Goal: Book appointment/travel/reservation

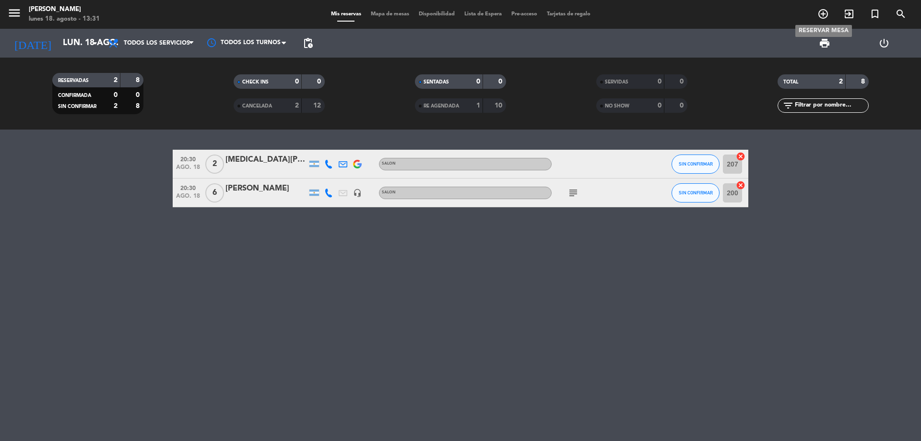
click at [815, 10] on span "add_circle_outline" at bounding box center [823, 14] width 26 height 16
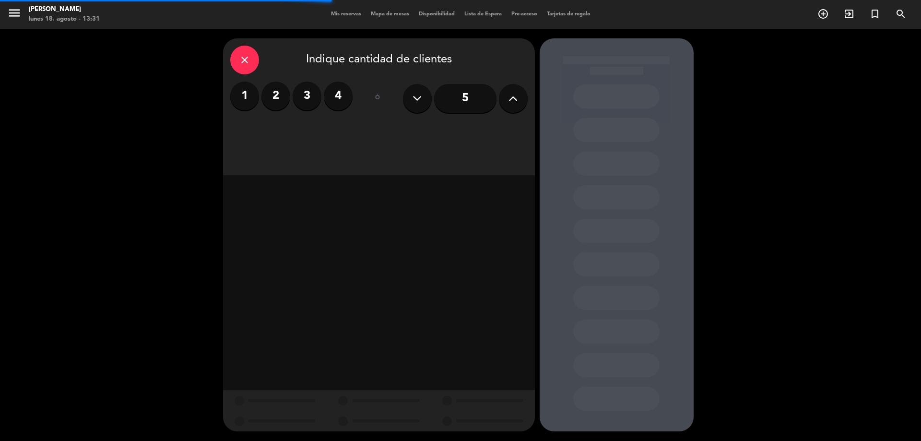
click at [275, 99] on label "2" at bounding box center [275, 96] width 29 height 29
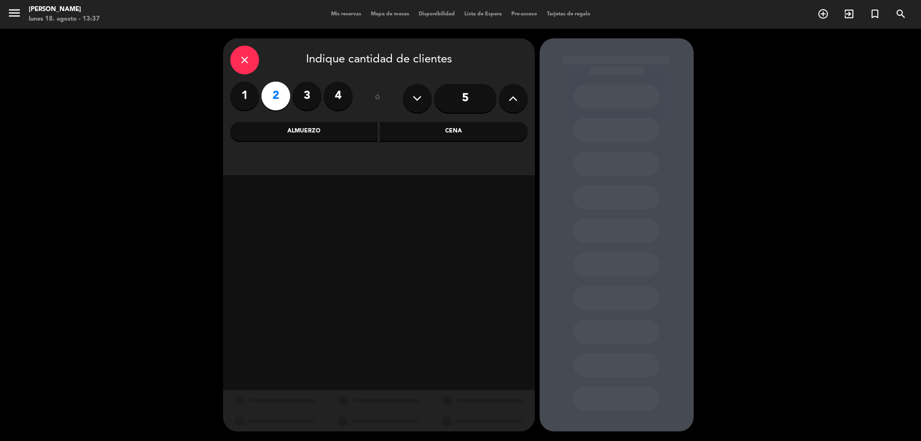
click at [447, 130] on div "Cena" at bounding box center [454, 131] width 148 height 19
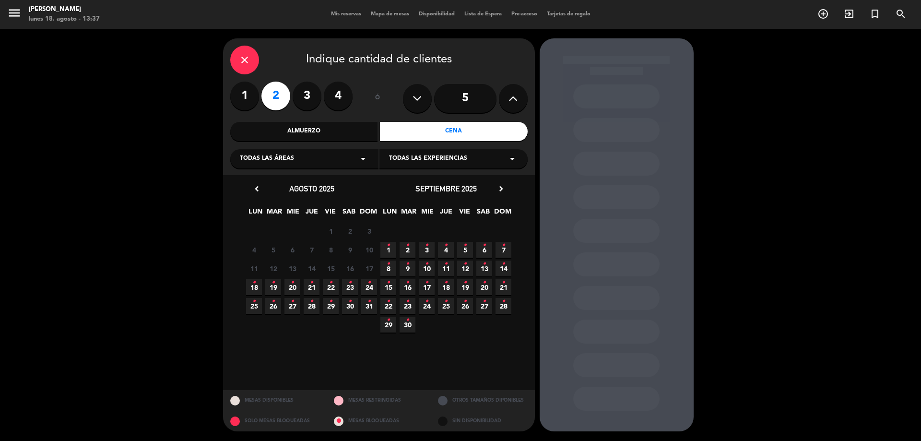
click at [297, 286] on span "20 •" at bounding box center [292, 287] width 16 height 16
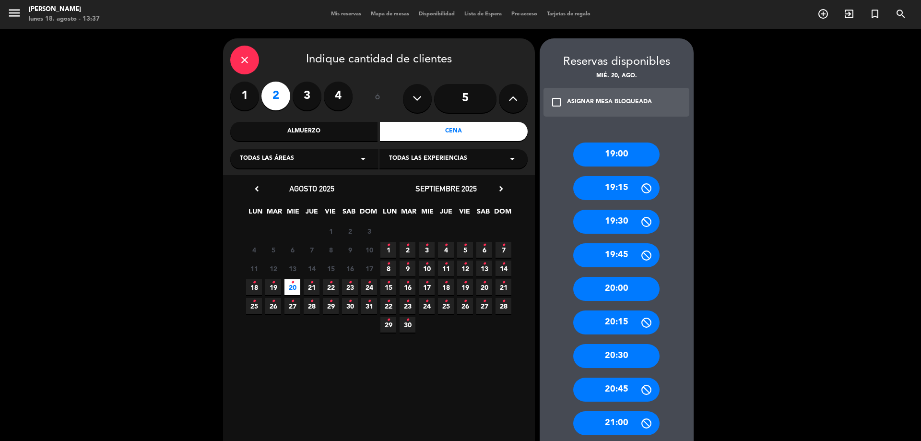
click at [615, 362] on div "20:30" at bounding box center [616, 356] width 86 height 24
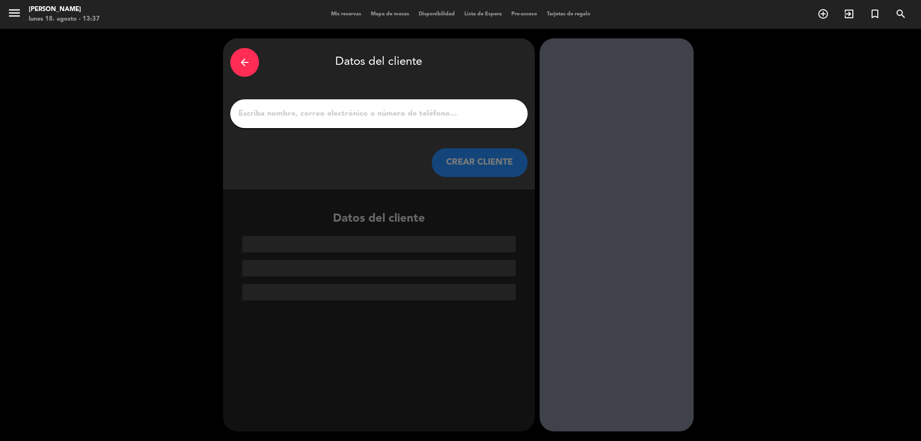
click at [383, 124] on div at bounding box center [378, 113] width 297 height 29
click at [385, 123] on div at bounding box center [378, 113] width 297 height 29
click at [390, 118] on input "1" at bounding box center [378, 113] width 283 height 13
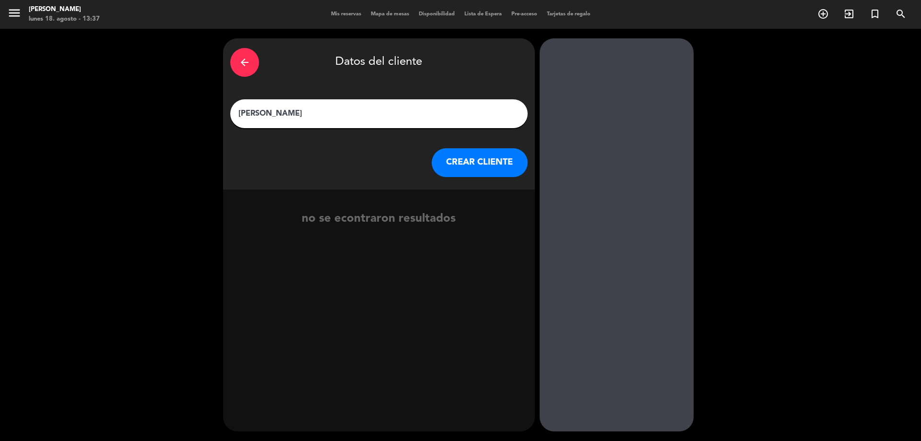
type input "[PERSON_NAME]"
click at [485, 163] on button "CREAR CLIENTE" at bounding box center [480, 162] width 96 height 29
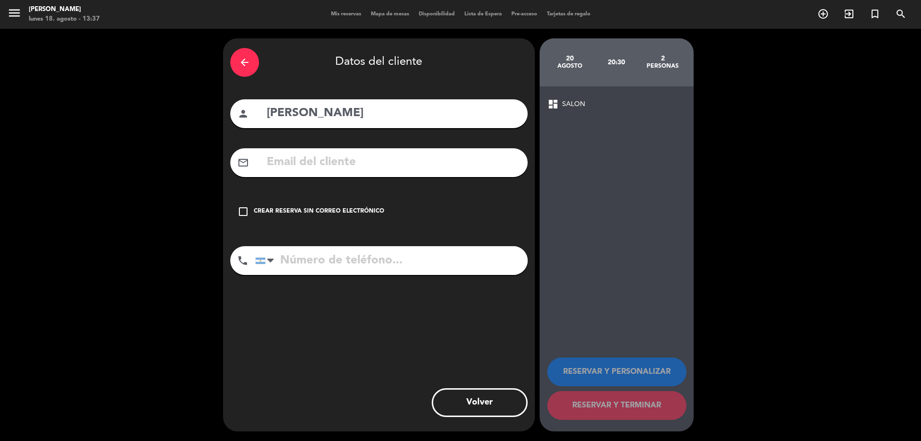
click at [246, 212] on icon "check_box_outline_blank" at bounding box center [243, 212] width 12 height 12
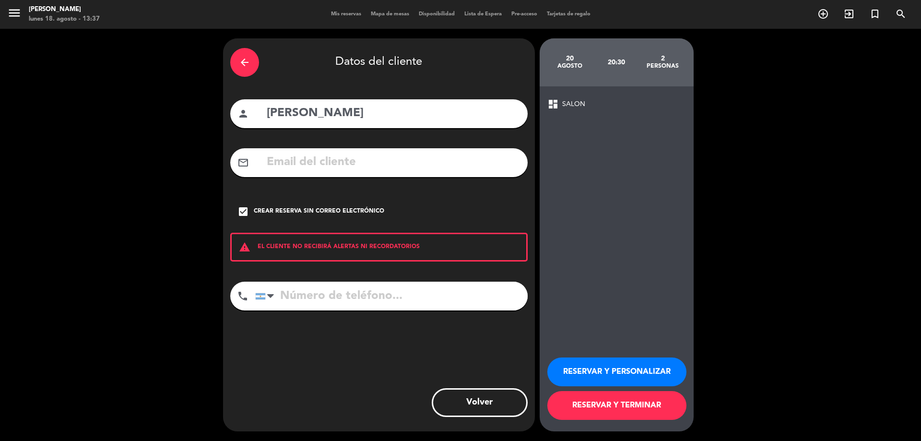
click at [344, 299] on input "tel" at bounding box center [391, 296] width 272 height 29
type input "1138941613"
click at [566, 361] on button "RESERVAR Y PERSONALIZAR" at bounding box center [616, 371] width 139 height 29
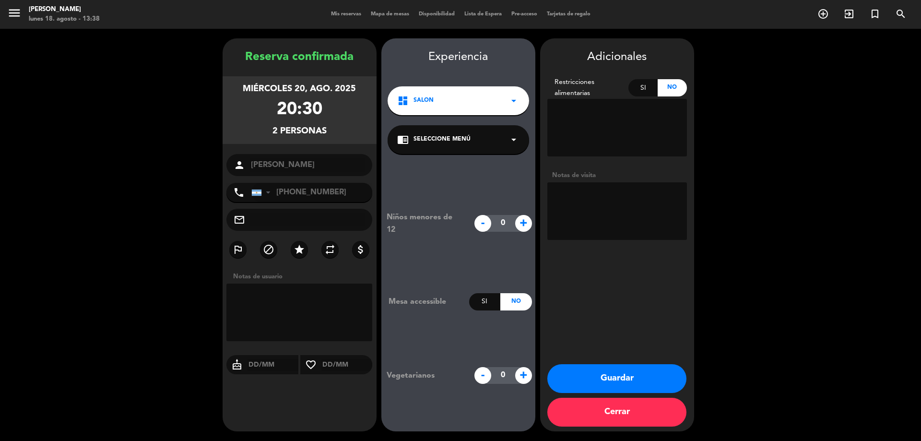
click at [459, 140] on span "Seleccione Menú" at bounding box center [442, 140] width 57 height 10
click at [450, 166] on div "SALON" at bounding box center [458, 166] width 122 height 10
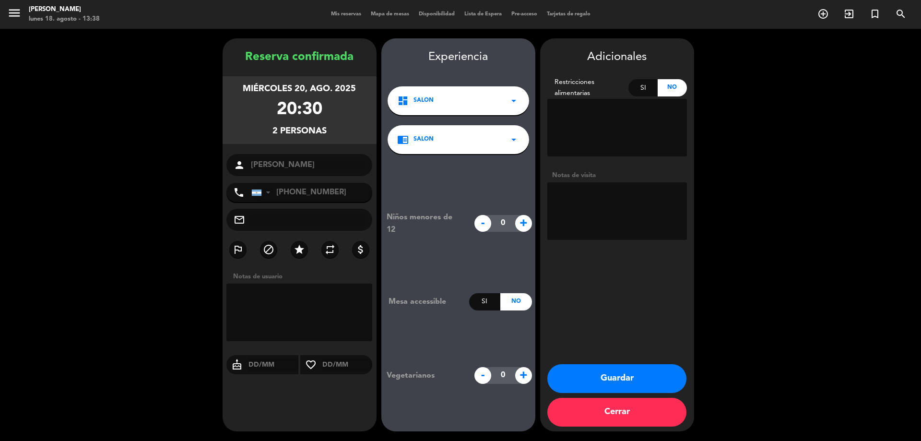
click at [589, 370] on button "Guardar" at bounding box center [616, 378] width 139 height 29
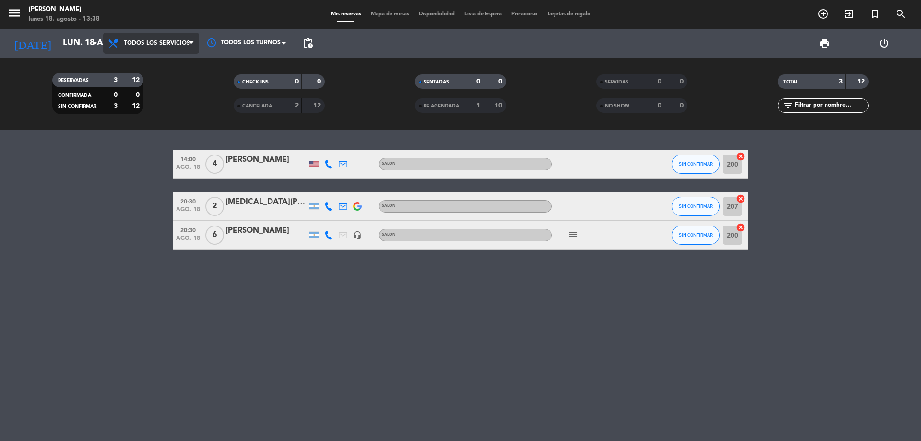
click at [189, 42] on span "Todos los servicios" at bounding box center [157, 43] width 66 height 7
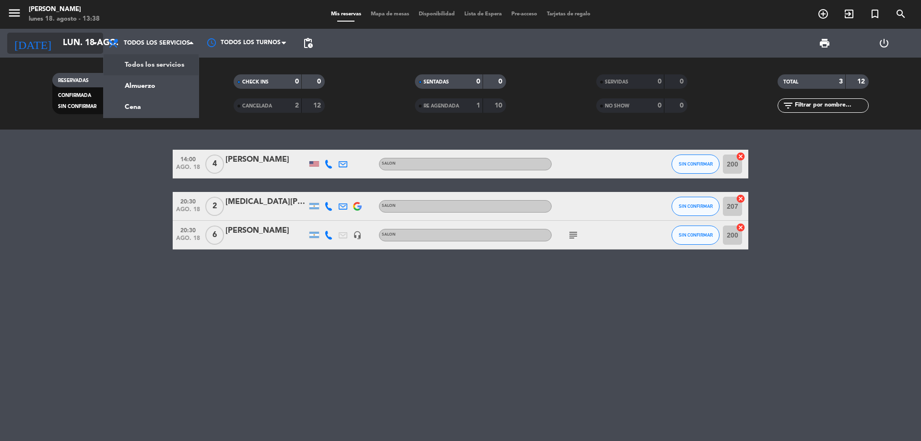
click at [88, 44] on input "lun. 18 ago." at bounding box center [113, 43] width 111 height 19
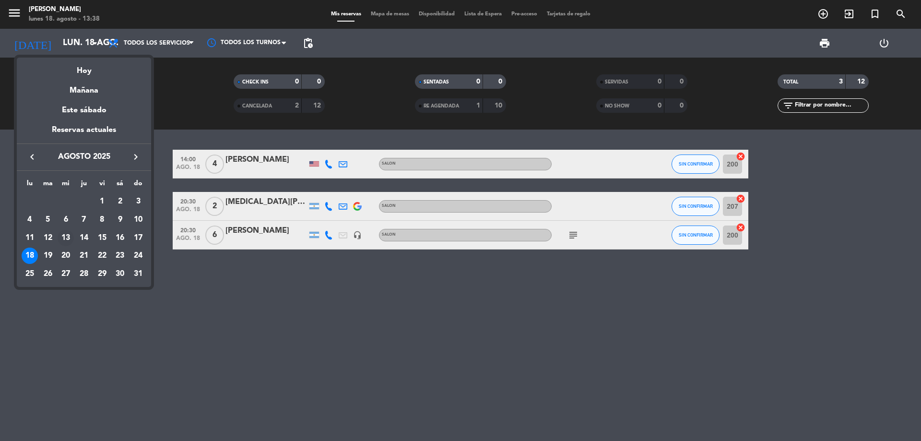
click at [68, 237] on div "13" at bounding box center [66, 238] width 16 height 16
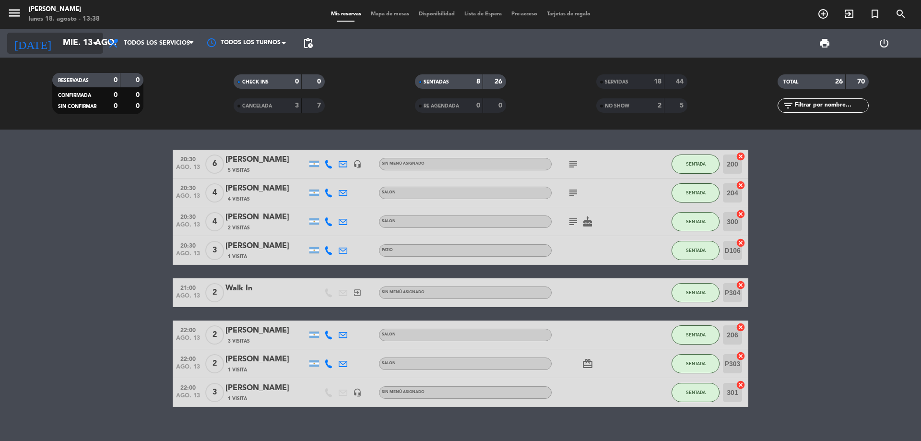
click at [67, 40] on input "mié. 13 ago." at bounding box center [113, 43] width 111 height 19
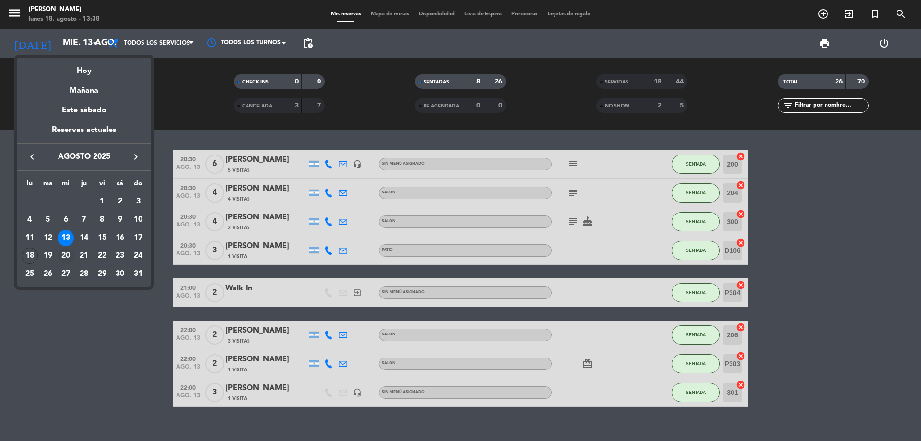
click at [68, 253] on div "20" at bounding box center [66, 256] width 16 height 16
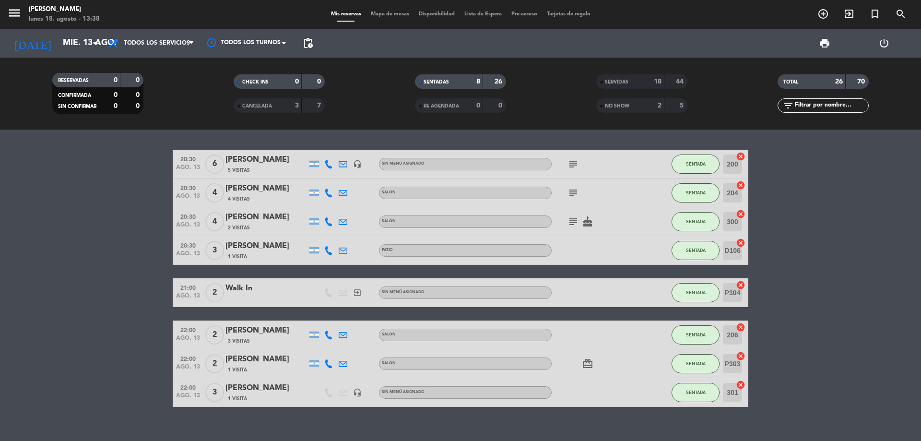
type input "mié. 20 ago."
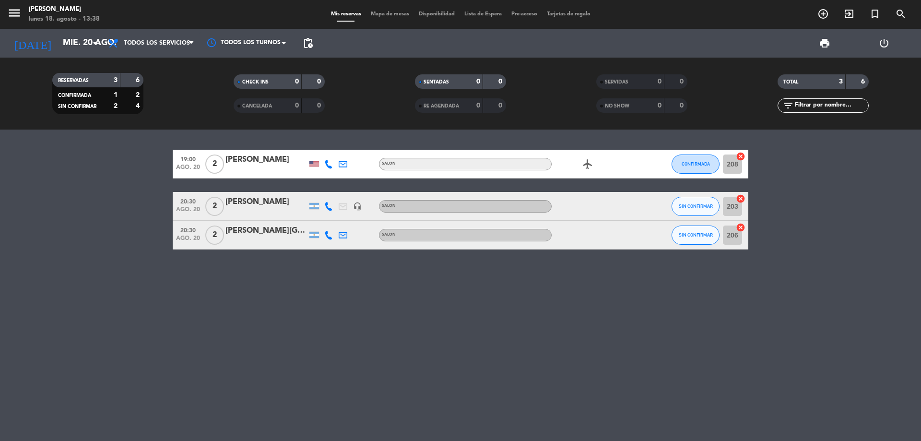
click at [743, 195] on icon "cancel" at bounding box center [741, 199] width 10 height 10
click at [259, 207] on div "[PERSON_NAME]" at bounding box center [266, 202] width 82 height 12
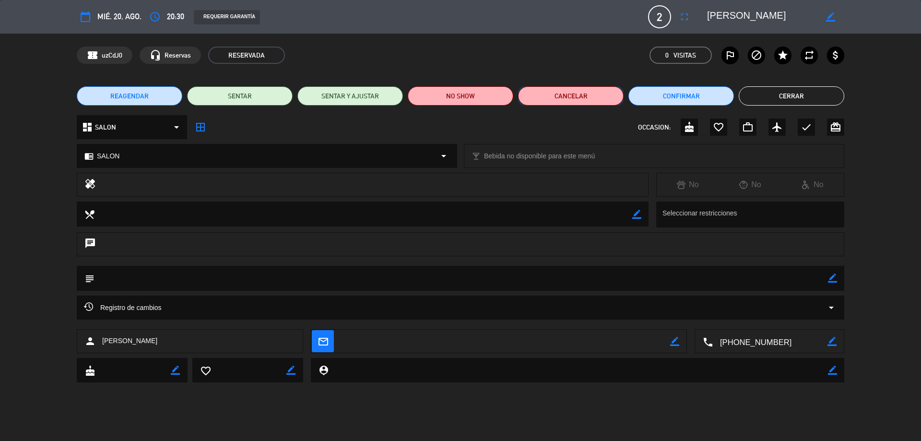
click at [601, 100] on button "Cancelar" at bounding box center [571, 95] width 106 height 19
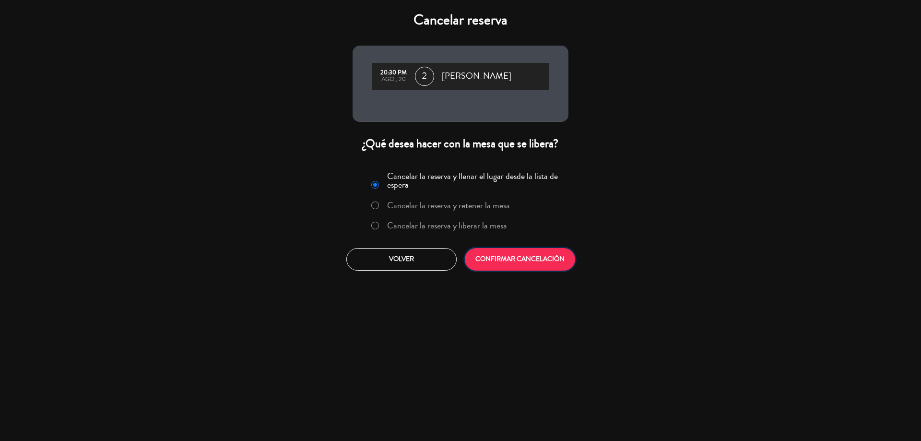
click at [500, 256] on button "CONFIRMAR CANCELACIÓN" at bounding box center [520, 259] width 110 height 23
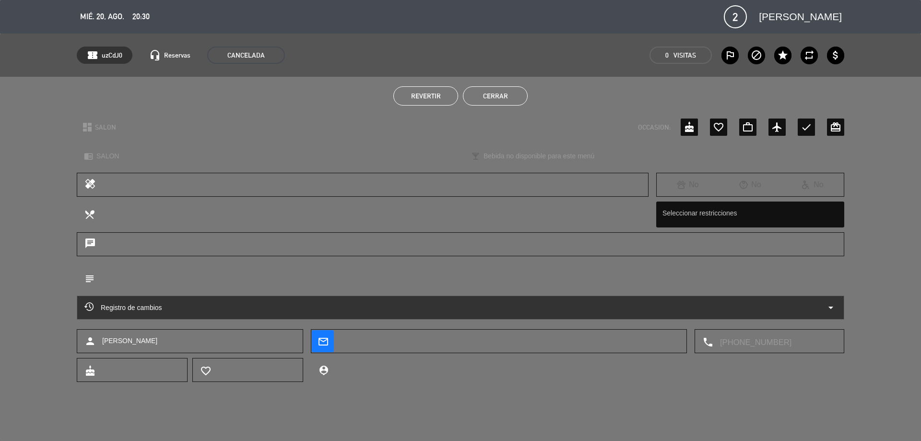
click at [112, 22] on span "mié. 20, ago." at bounding box center [102, 16] width 44 height 13
click at [111, 17] on span "mié. 20, ago." at bounding box center [102, 16] width 44 height 13
